Goal: Register for event/course

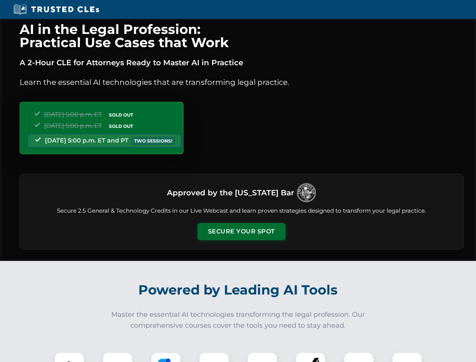
click at [241, 231] on button "Secure Your Spot" at bounding box center [241, 231] width 88 height 17
click at [69, 357] on img at bounding box center [69, 367] width 22 height 22
